Goal: Task Accomplishment & Management: Manage account settings

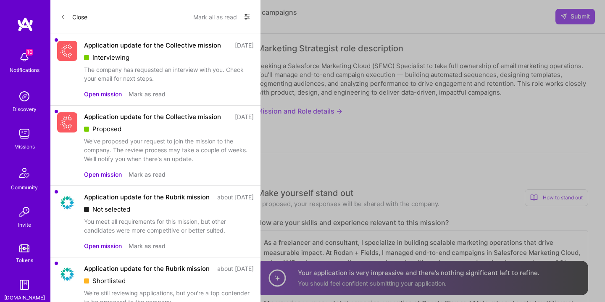
select select "US"
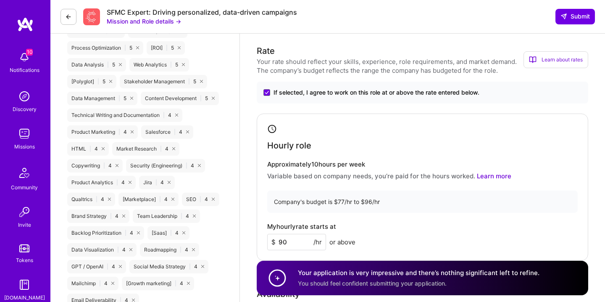
click at [34, 56] on div "10 Notifications Discovery Missions Community Invite Tokens [DOMAIN_NAME]" at bounding box center [25, 174] width 50 height 255
click at [30, 57] on img at bounding box center [24, 57] width 17 height 17
click at [23, 129] on img at bounding box center [24, 133] width 17 height 17
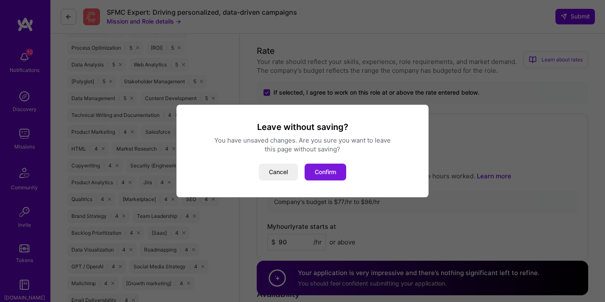
click at [323, 171] on button "Confirm" at bounding box center [326, 171] width 42 height 17
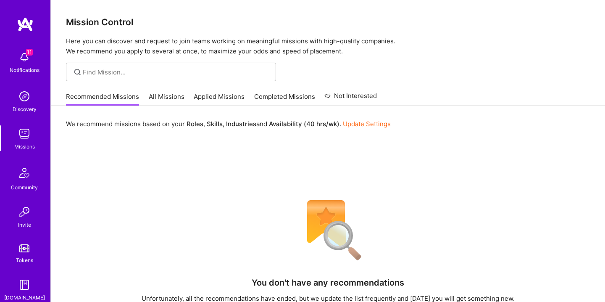
click at [176, 97] on link "All Missions" at bounding box center [167, 99] width 36 height 14
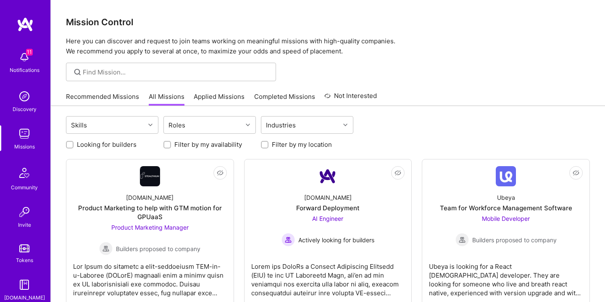
click at [232, 97] on link "Applied Missions" at bounding box center [219, 99] width 51 height 14
